Goal: Book appointment/travel/reservation

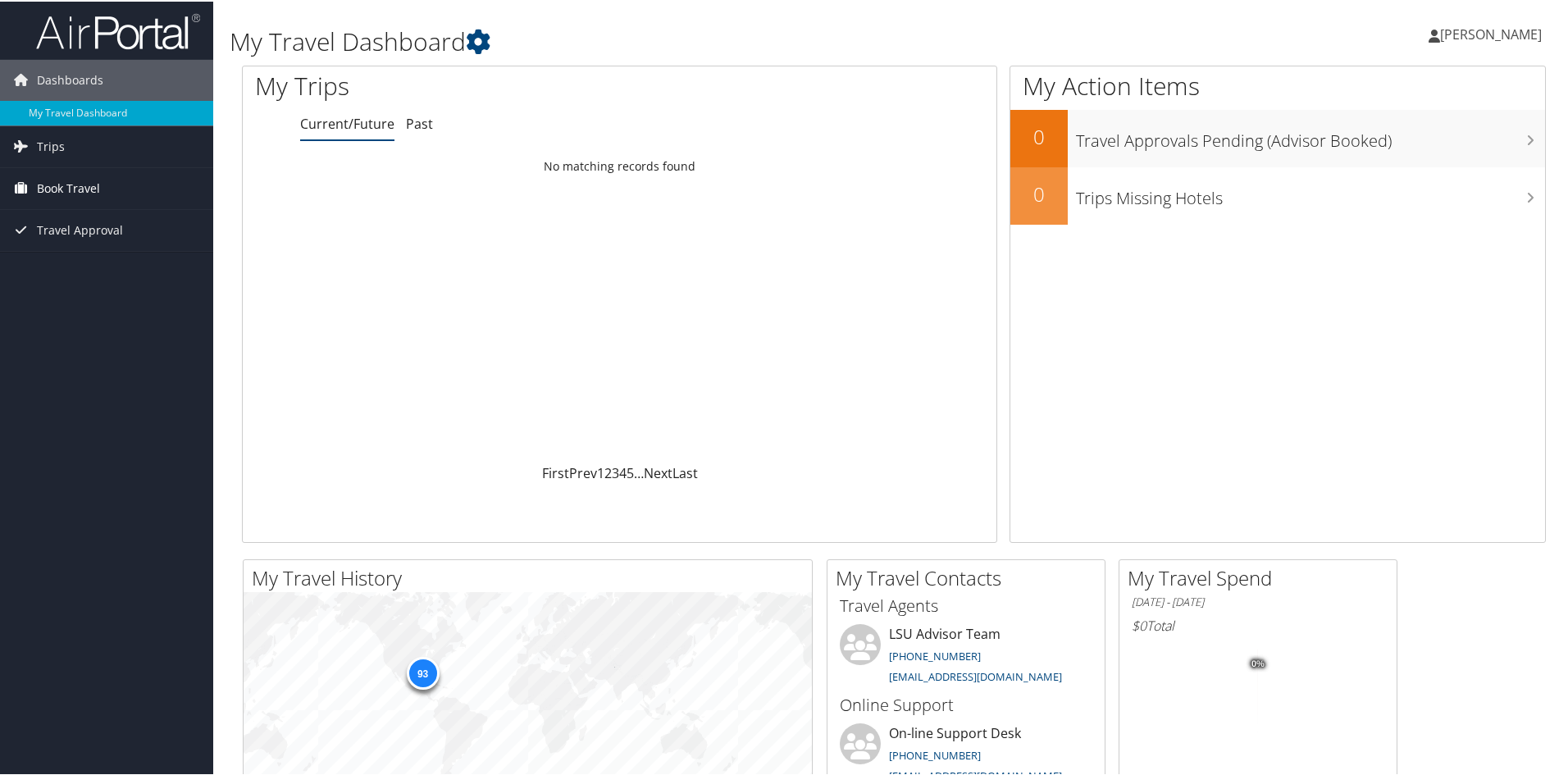
click at [118, 196] on link "Book Travel" at bounding box center [106, 187] width 214 height 41
click at [96, 237] on link "Book/Manage Online Trips" at bounding box center [106, 244] width 214 height 25
